Goal: Information Seeking & Learning: Learn about a topic

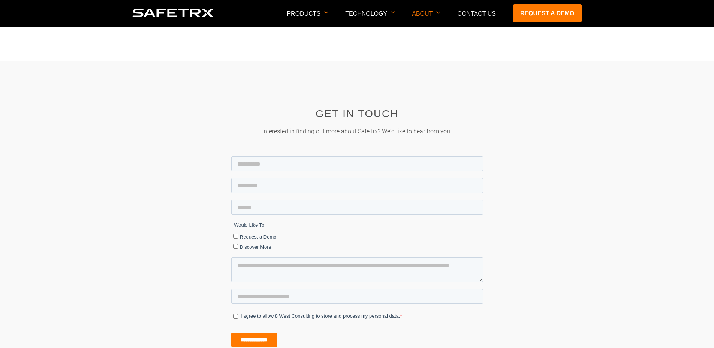
scroll to position [1016, 0]
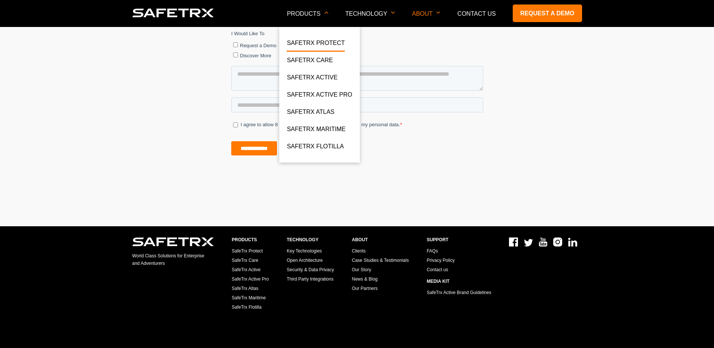
click at [332, 41] on link "SafeTrx Protect" at bounding box center [316, 44] width 58 height 13
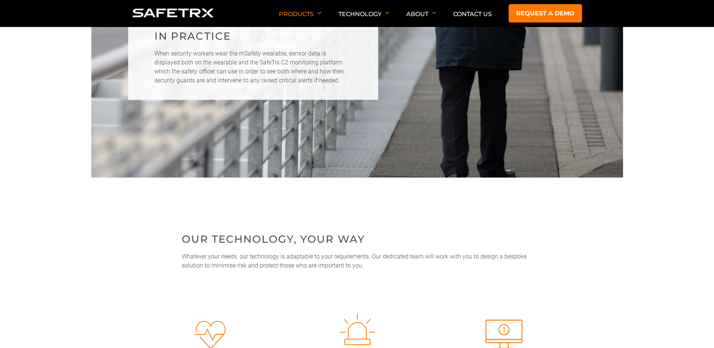
scroll to position [1462, 0]
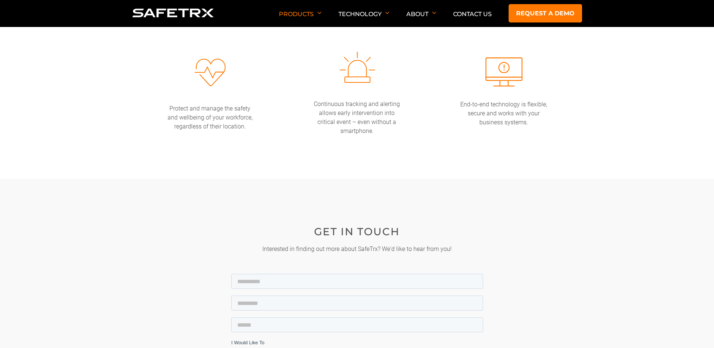
drag, startPoint x: 318, startPoint y: 125, endPoint x: 259, endPoint y: 135, distance: 59.7
click at [318, 125] on li "SafeTrx Atlas" at bounding box center [312, 125] width 67 height 17
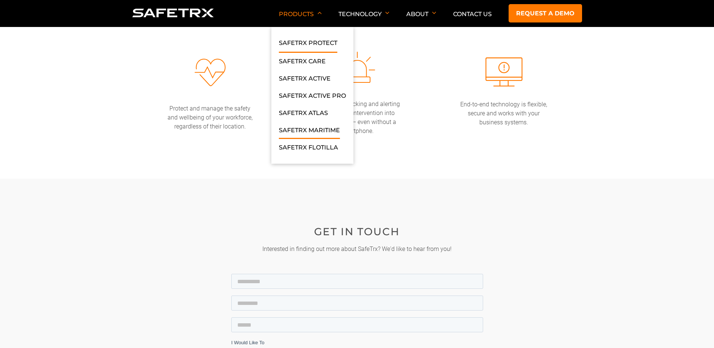
click at [297, 130] on link "SafeTrx Maritime" at bounding box center [309, 132] width 61 height 13
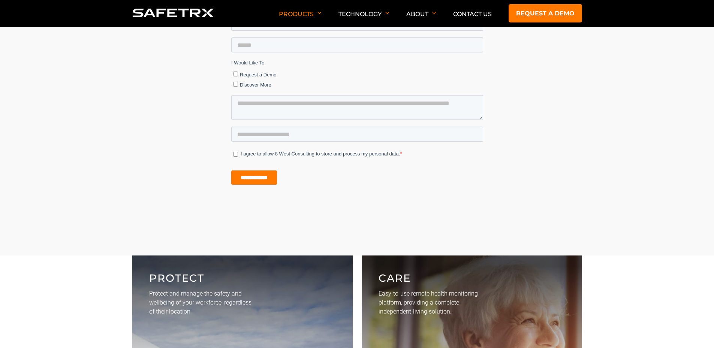
scroll to position [2250, 0]
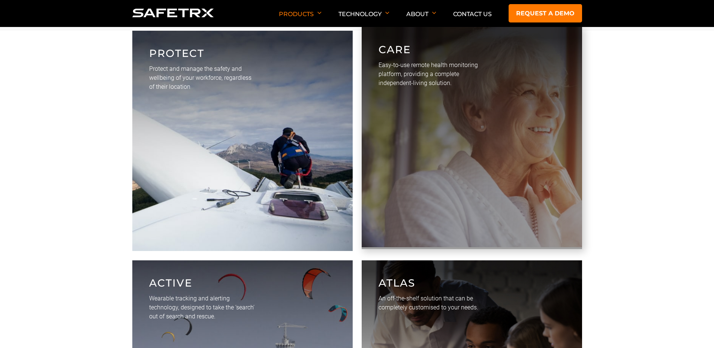
click at [385, 79] on p "Easy-to-use remote health monitoring platform, providing a complete independent…" at bounding box center [432, 74] width 106 height 27
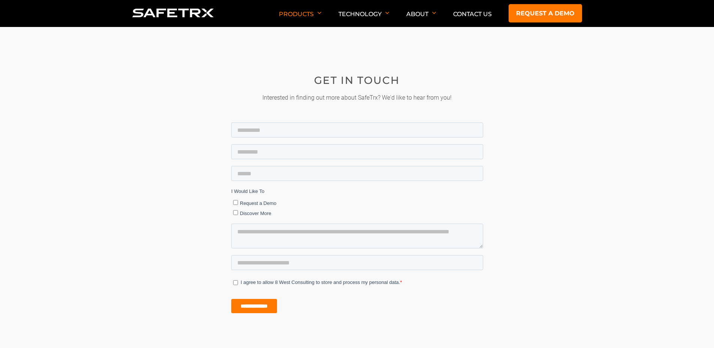
scroll to position [2137, 0]
